Goal: Complete application form

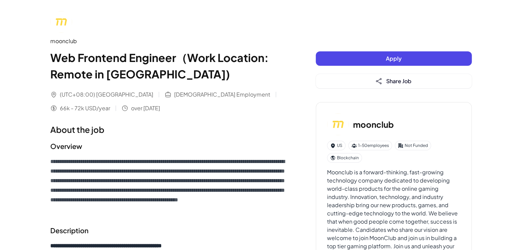
click at [375, 60] on button "Apply" at bounding box center [394, 58] width 156 height 14
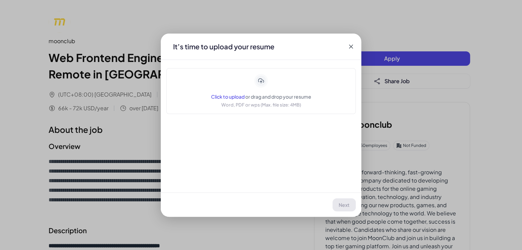
click at [259, 80] on icon at bounding box center [261, 81] width 12 height 12
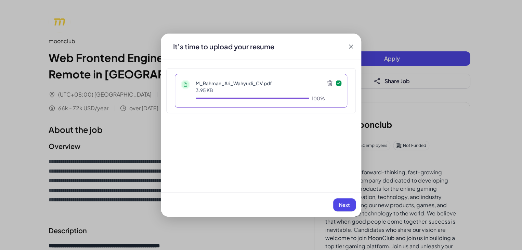
click at [337, 207] on button "Next" at bounding box center [344, 204] width 23 height 13
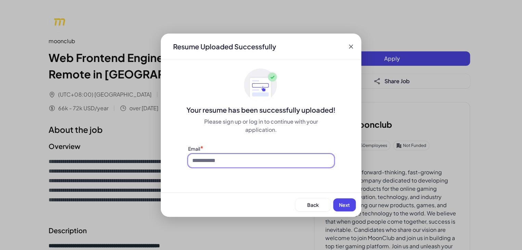
click at [278, 157] on input at bounding box center [261, 160] width 146 height 13
type input "**********"
click at [342, 201] on span "Next" at bounding box center [344, 204] width 11 height 6
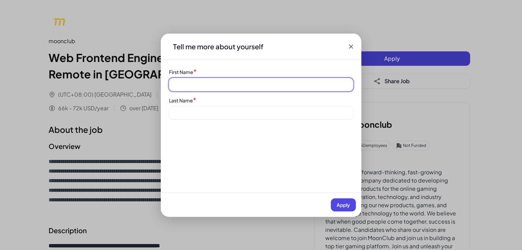
click at [253, 80] on input at bounding box center [261, 84] width 184 height 13
type input "******"
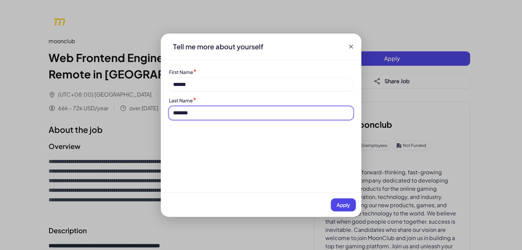
type input "*******"
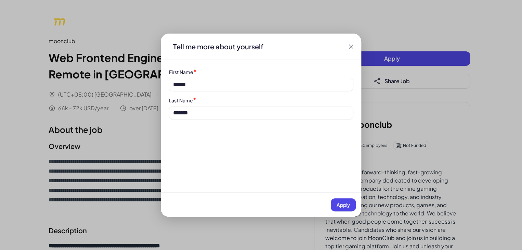
click at [347, 202] on span "Apply" at bounding box center [342, 204] width 13 height 6
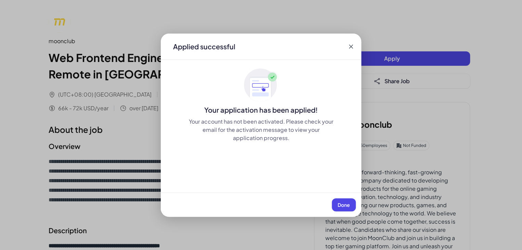
click at [348, 202] on span "Done" at bounding box center [343, 204] width 12 height 6
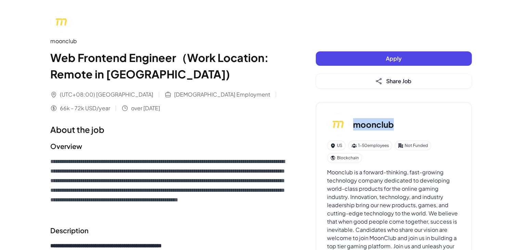
drag, startPoint x: 356, startPoint y: 123, endPoint x: 399, endPoint y: 123, distance: 42.7
click at [399, 123] on div "moonclub" at bounding box center [393, 124] width 133 height 22
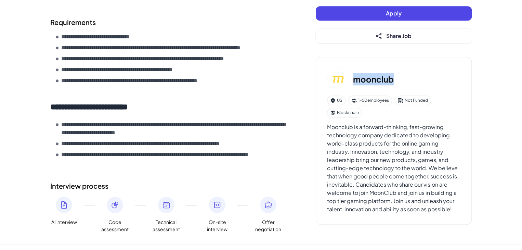
scroll to position [332, 0]
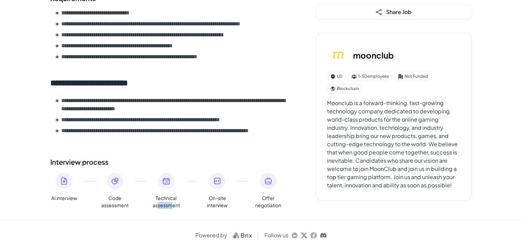
drag, startPoint x: 170, startPoint y: 204, endPoint x: 176, endPoint y: 205, distance: 6.8
click at [172, 205] on span "Technical assessment" at bounding box center [165, 201] width 27 height 14
drag, startPoint x: 210, startPoint y: 204, endPoint x: 227, endPoint y: 203, distance: 17.4
click at [224, 203] on span "On-site interview" at bounding box center [216, 201] width 27 height 14
drag, startPoint x: 265, startPoint y: 203, endPoint x: 280, endPoint y: 203, distance: 15.4
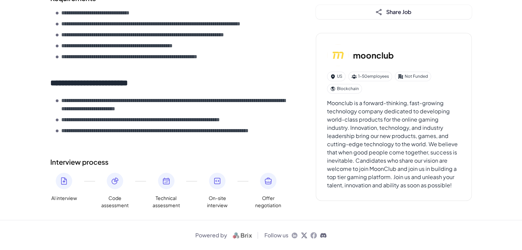
click at [273, 203] on span "Offer negotiation" at bounding box center [267, 201] width 27 height 14
click at [341, 200] on div "Apply Share Job moonclub US 1-50 employees Not Funded Blockchain Moonclub is a …" at bounding box center [394, 95] width 156 height 226
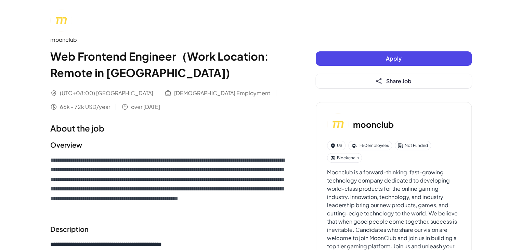
scroll to position [0, 0]
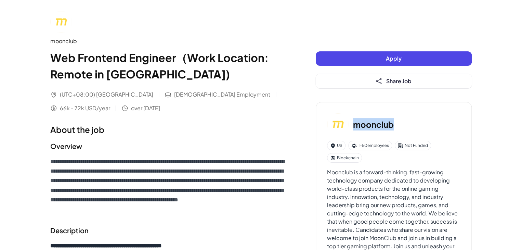
drag, startPoint x: 352, startPoint y: 126, endPoint x: 395, endPoint y: 125, distance: 43.1
click at [395, 125] on div "moonclub" at bounding box center [393, 124] width 133 height 22
